Goal: Information Seeking & Learning: Learn about a topic

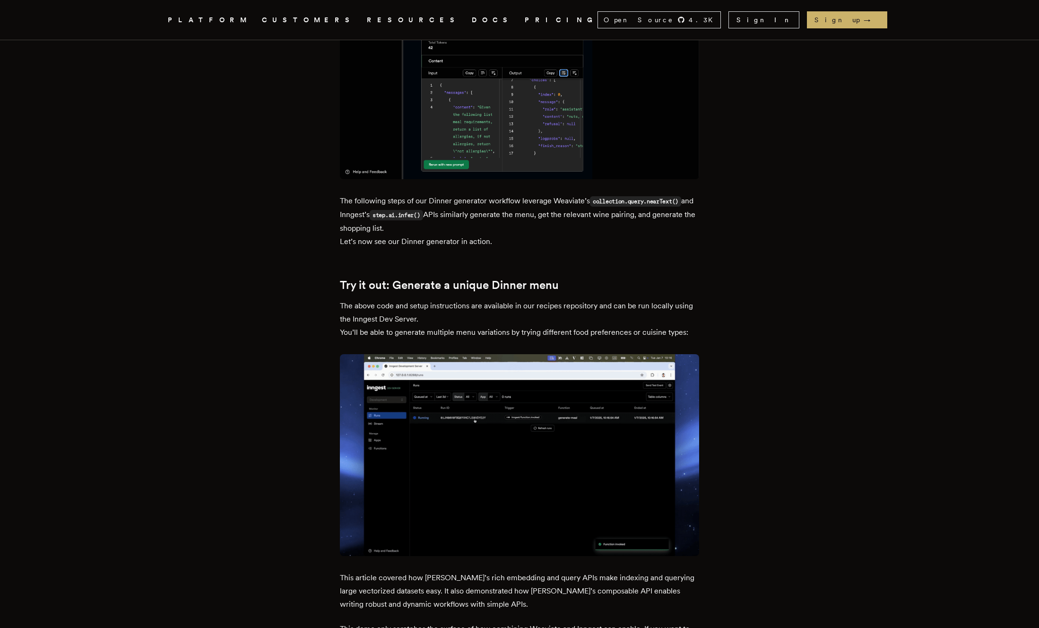
scroll to position [4217, 0]
